Goal: Task Accomplishment & Management: Use online tool/utility

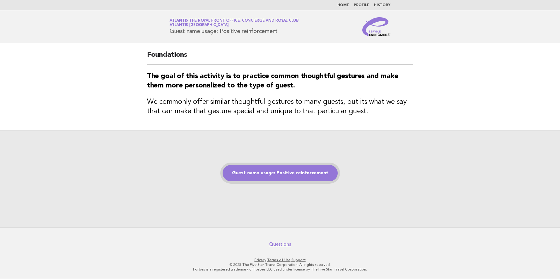
click at [280, 170] on link "Guest name usage: Positive reinforcement" at bounding box center [279, 173] width 115 height 16
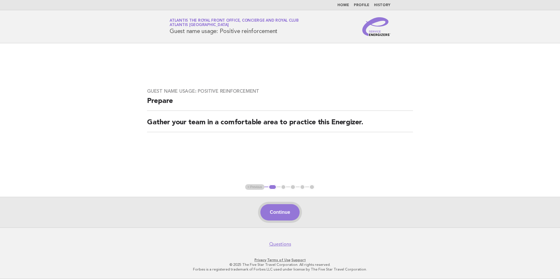
click at [276, 210] on button "Continue" at bounding box center [279, 212] width 39 height 16
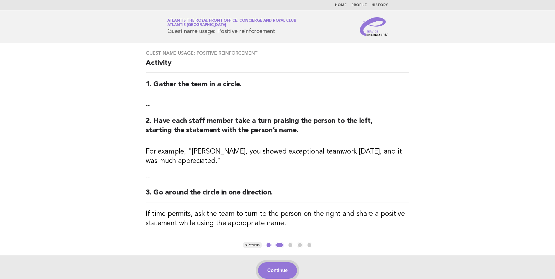
click at [278, 268] on button "Continue" at bounding box center [277, 271] width 39 height 16
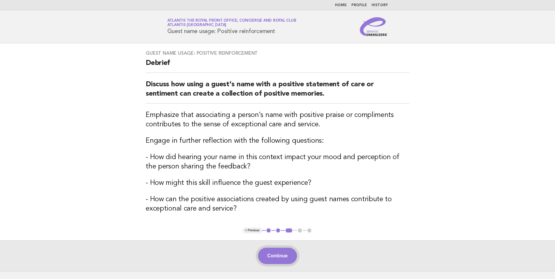
click at [284, 254] on button "Continue" at bounding box center [277, 256] width 39 height 16
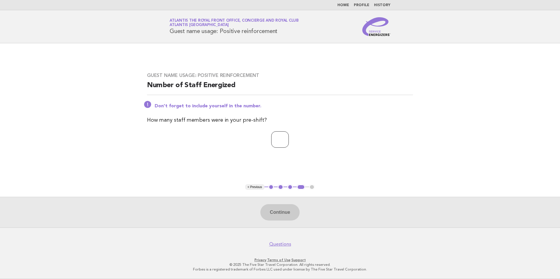
click at [272, 138] on input "number" at bounding box center [280, 139] width 18 height 16
type input "*"
click at [278, 215] on button "Continue" at bounding box center [279, 212] width 39 height 16
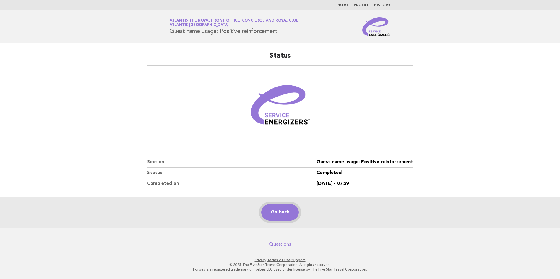
click at [287, 210] on link "Go back" at bounding box center [279, 212] width 37 height 16
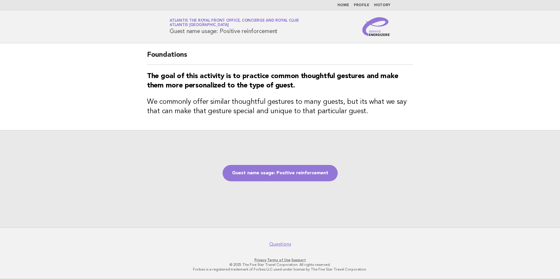
click at [349, 6] on link "Home" at bounding box center [343, 6] width 12 height 4
